Goal: Information Seeking & Learning: Learn about a topic

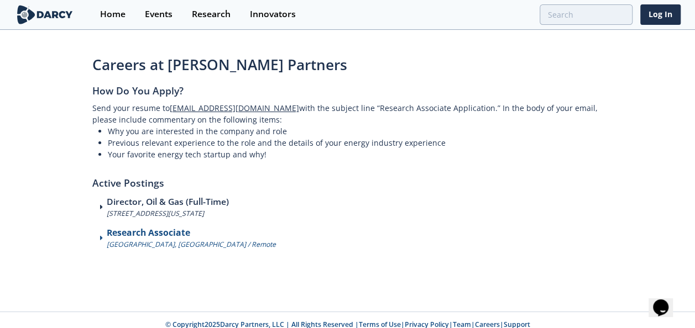
click at [146, 232] on h3 "Research Associate" at bounding box center [191, 233] width 169 height 13
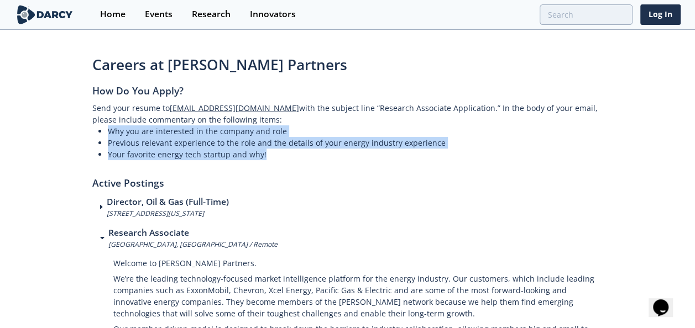
drag, startPoint x: 268, startPoint y: 156, endPoint x: 103, endPoint y: 126, distance: 166.9
click at [103, 126] on ul "Why you are interested in the company and role Previous relevant experience to …" at bounding box center [347, 143] width 511 height 35
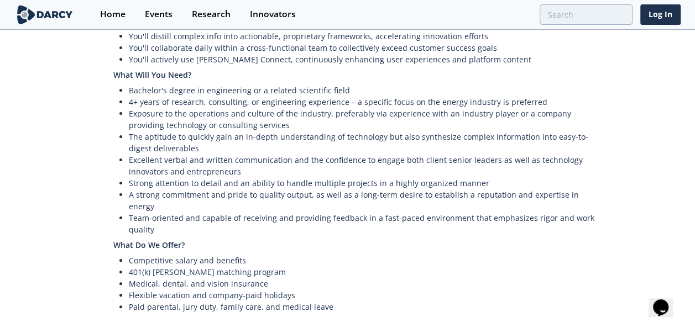
scroll to position [591, 0]
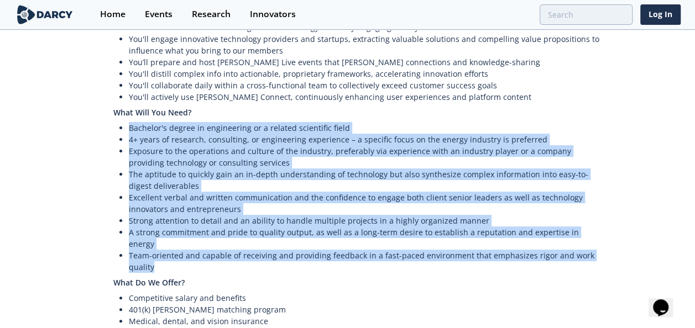
drag, startPoint x: 195, startPoint y: 232, endPoint x: 123, endPoint y: 103, distance: 147.3
click at [123, 122] on ul "Bachelor's degree in engineering or a related scientific field 4+ years of rese…" at bounding box center [358, 197] width 490 height 151
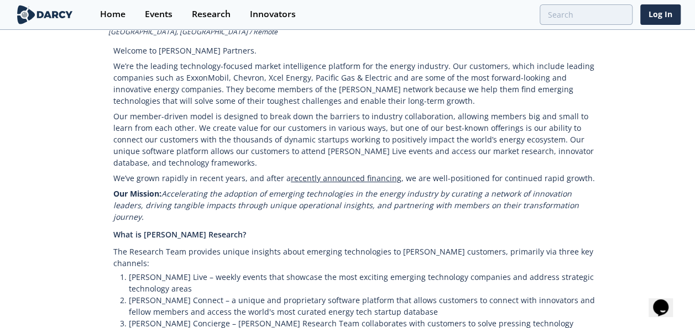
scroll to position [212, 0]
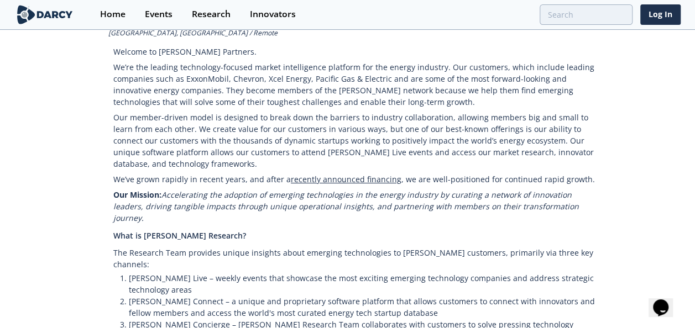
click at [113, 50] on p "Welcome to [PERSON_NAME] Partners." at bounding box center [358, 49] width 490 height 22
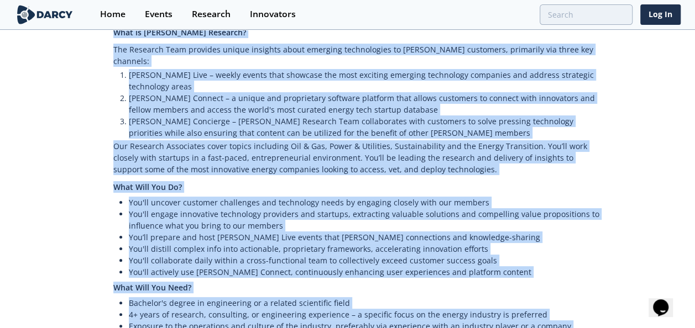
scroll to position [565, 0]
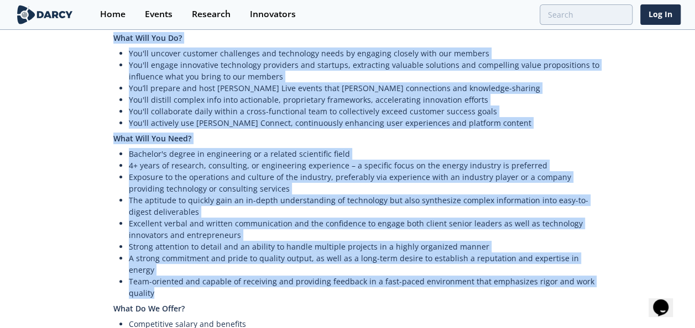
drag, startPoint x: 107, startPoint y: 43, endPoint x: 380, endPoint y: 263, distance: 350.3
click at [380, 263] on div "Director, Oil & Gas (Full-Time) [STREET_ADDRESS][US_STATE] Research Associate […" at bounding box center [347, 3] width 511 height 745
copy div "Loremips Dolorsita Consect, AD / Elitse Doeiusm te Incid Utlabore. Et’do mag al…"
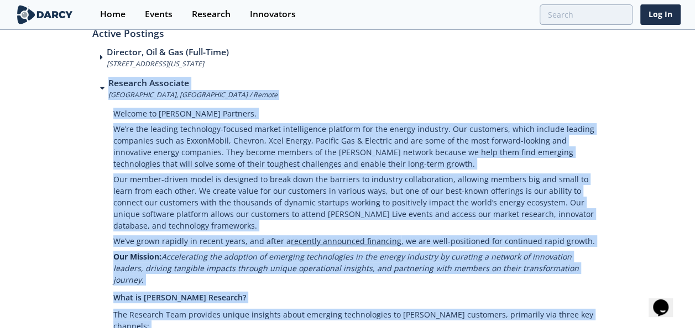
scroll to position [150, 0]
click at [229, 224] on p "Our member-driven model is designed to break down the barriers to industry coll…" at bounding box center [358, 202] width 490 height 62
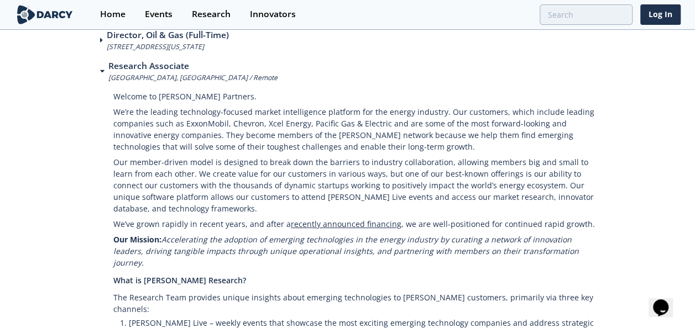
scroll to position [0, 0]
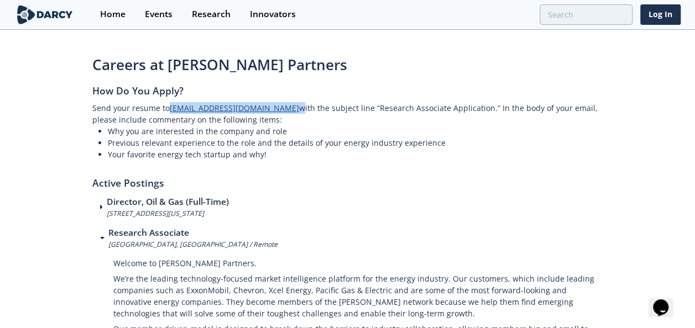
drag, startPoint x: 290, startPoint y: 107, endPoint x: 169, endPoint y: 108, distance: 121.1
click at [169, 108] on p "Send your resume to [EMAIL_ADDRESS][DOMAIN_NAME] with the subject line “Researc…" at bounding box center [347, 113] width 511 height 23
copy p "[EMAIL_ADDRESS][DOMAIN_NAME]"
